Goal: Task Accomplishment & Management: Manage account settings

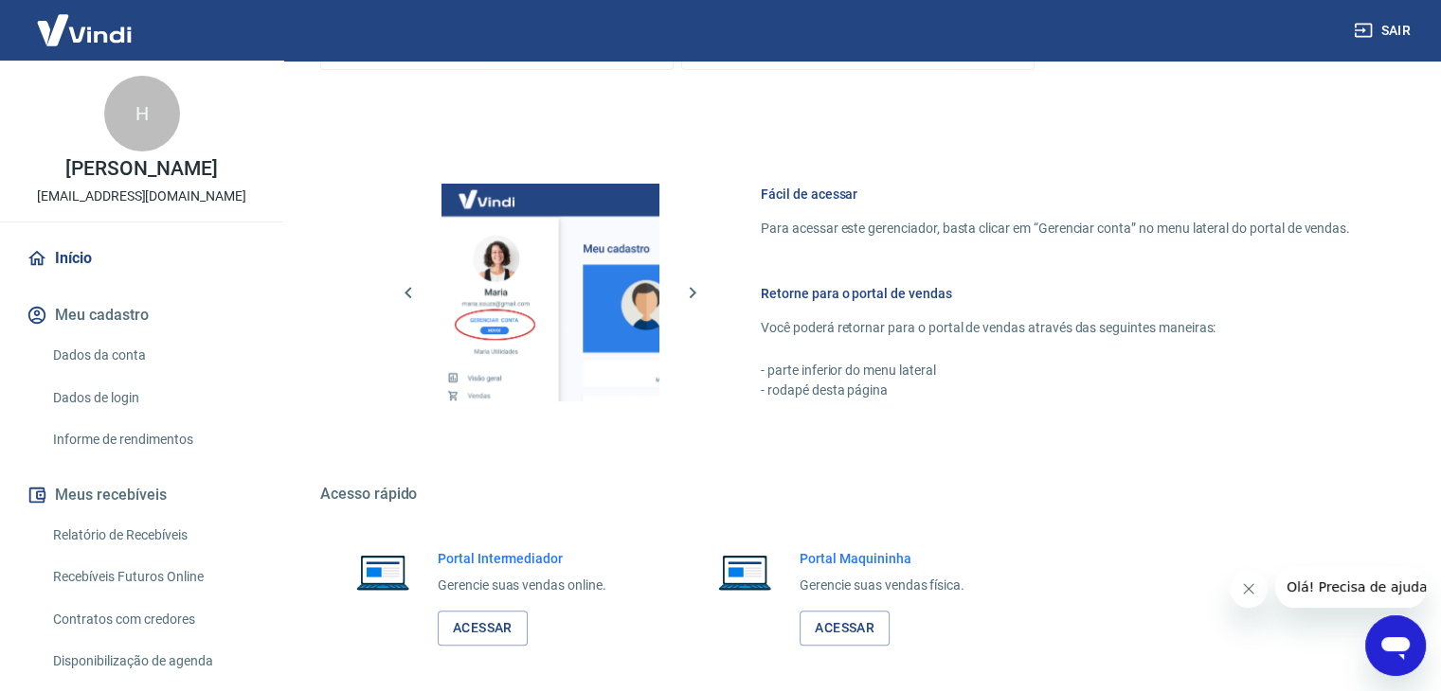
scroll to position [803, 0]
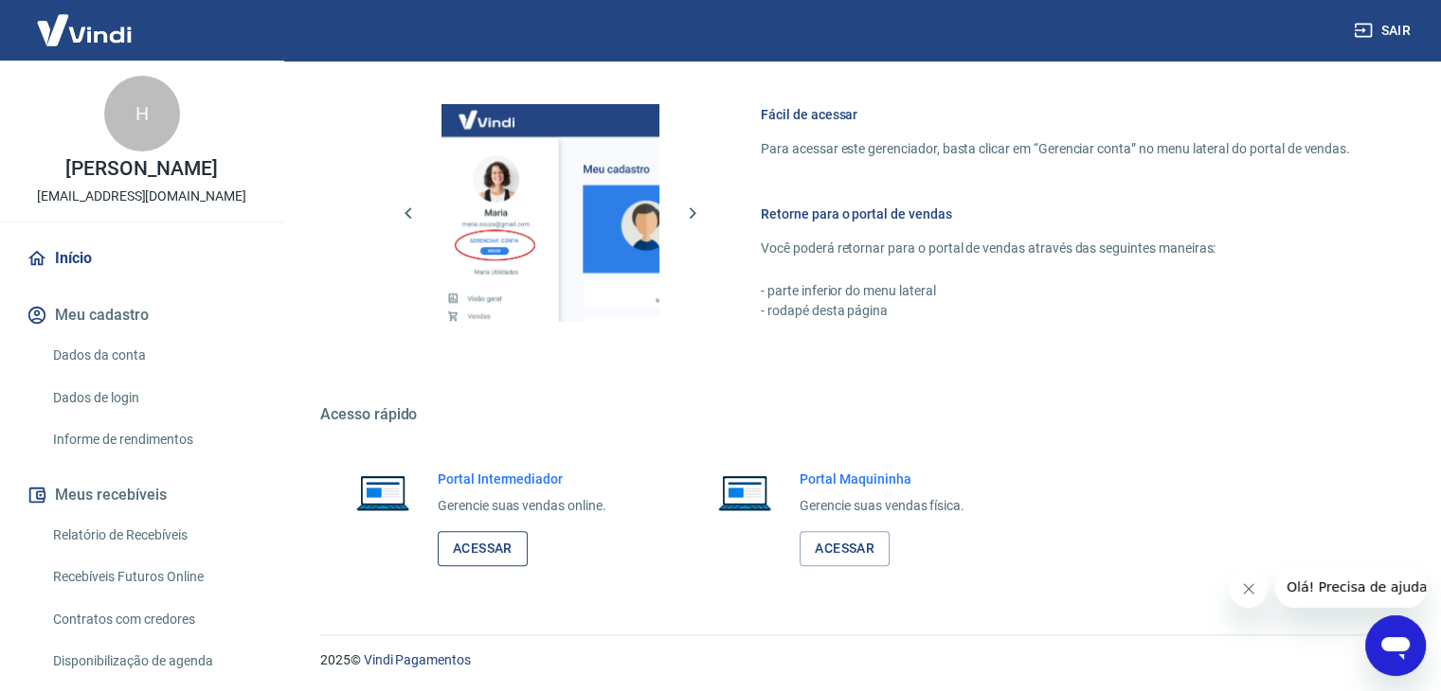
click at [477, 523] on div "Portal Intermediador Gerencie suas vendas online. Acessar" at bounding box center [522, 518] width 169 height 97
drag, startPoint x: 479, startPoint y: 543, endPoint x: 467, endPoint y: 531, distance: 16.8
click at [477, 543] on link "Acessar" at bounding box center [483, 548] width 90 height 35
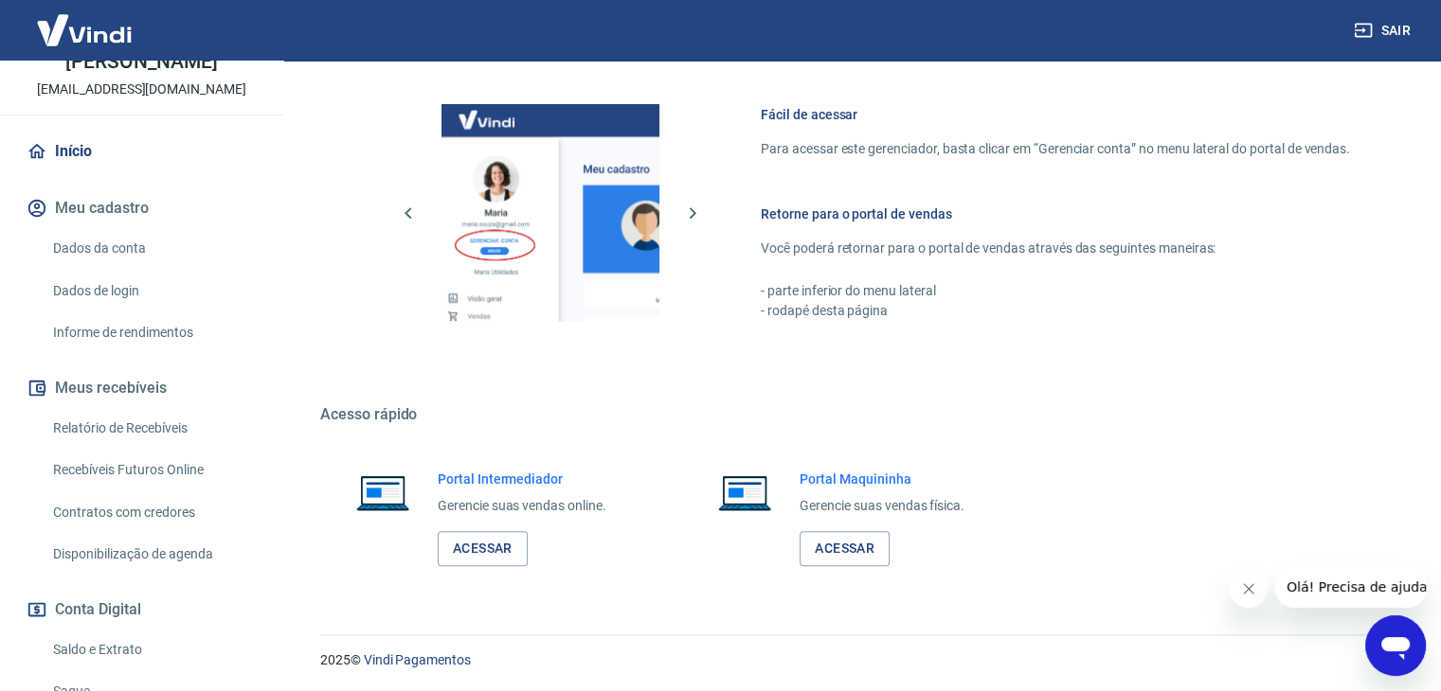
scroll to position [240, 0]
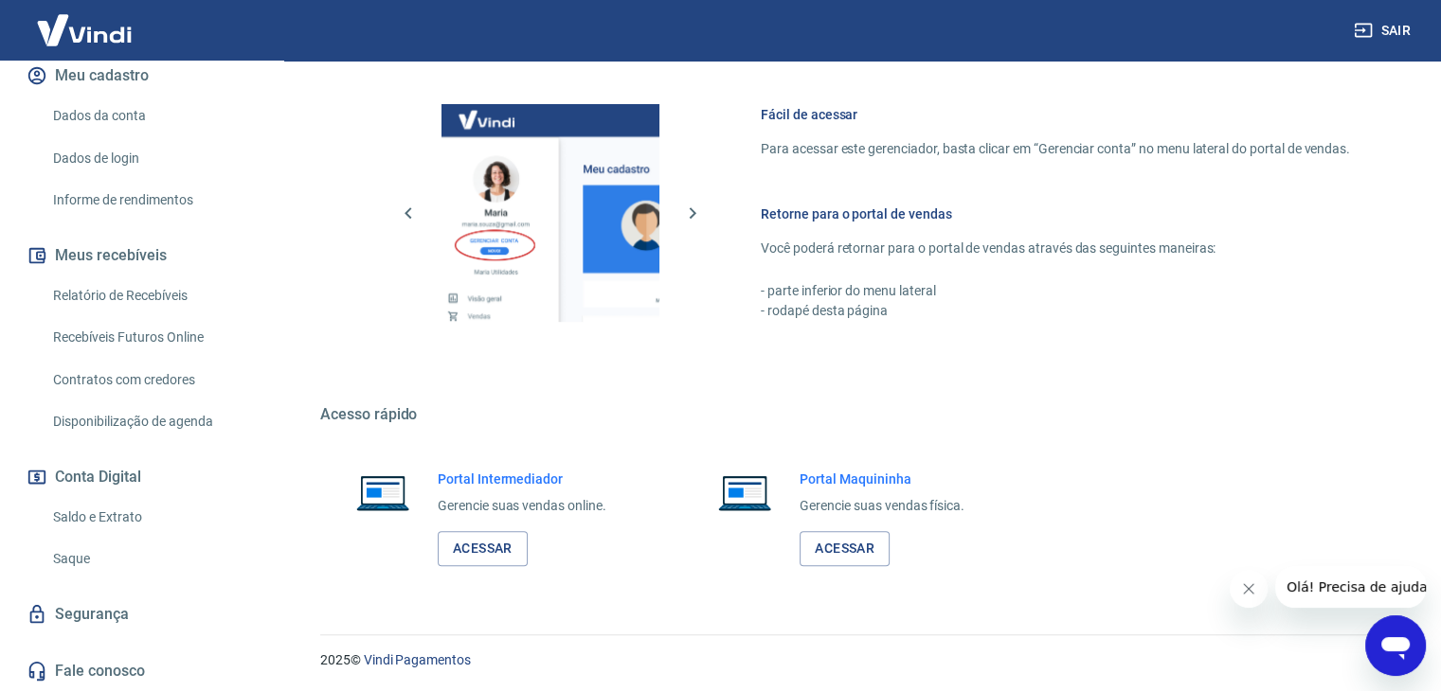
click at [109, 563] on link "Saque" at bounding box center [152, 559] width 215 height 39
